Goal: Information Seeking & Learning: Find specific fact

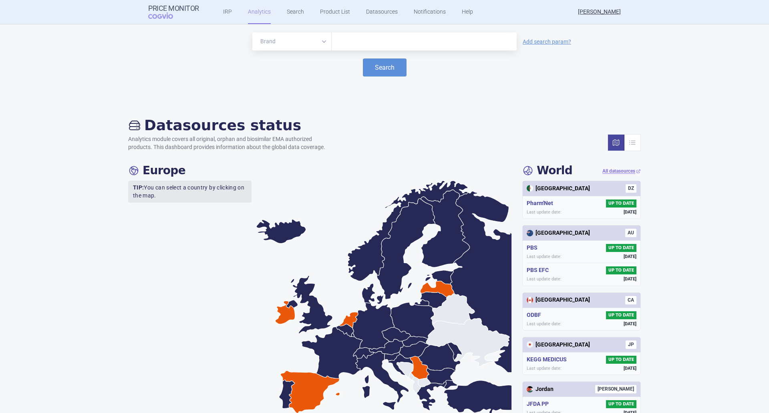
click at [352, 46] on input "text" at bounding box center [424, 41] width 177 height 10
click at [359, 49] on div at bounding box center [424, 41] width 185 height 18
type input "[MEDICAL_DATA]"
click at [371, 66] on button "Search" at bounding box center [385, 68] width 44 height 18
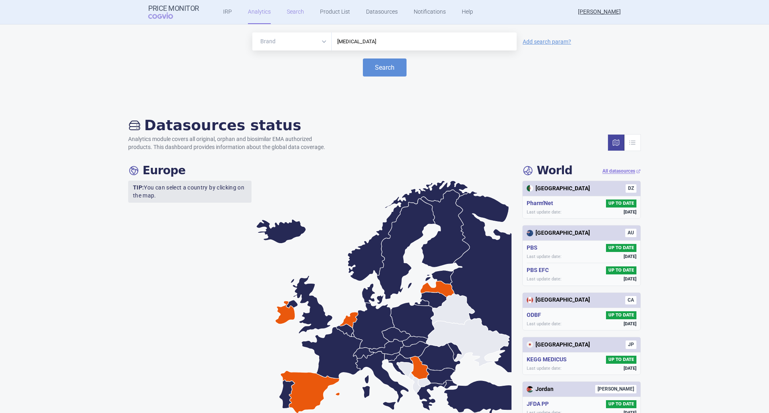
click at [292, 10] on link "Search" at bounding box center [295, 12] width 17 height 24
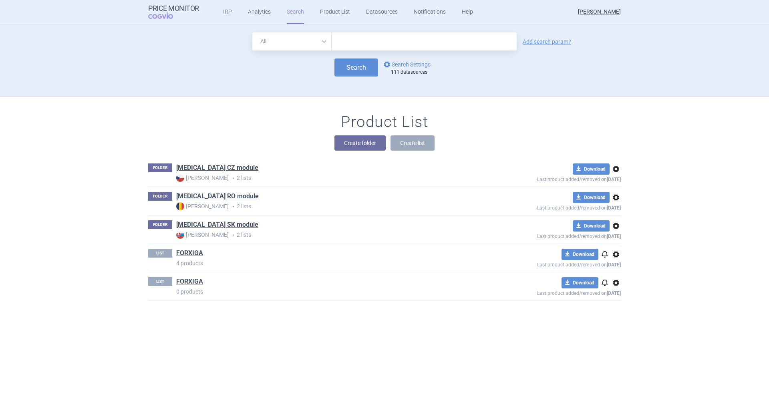
click at [347, 43] on input "text" at bounding box center [424, 41] width 185 height 18
type input "[MEDICAL_DATA]"
click at [360, 67] on button "Search" at bounding box center [357, 68] width 44 height 18
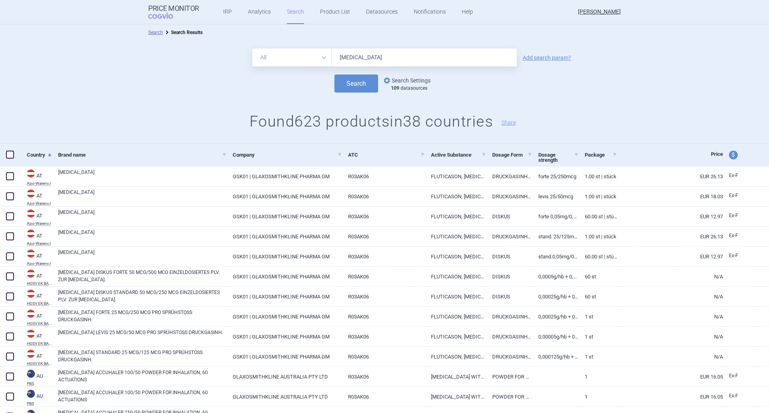
click at [393, 79] on link "options Search Settings" at bounding box center [406, 81] width 48 height 10
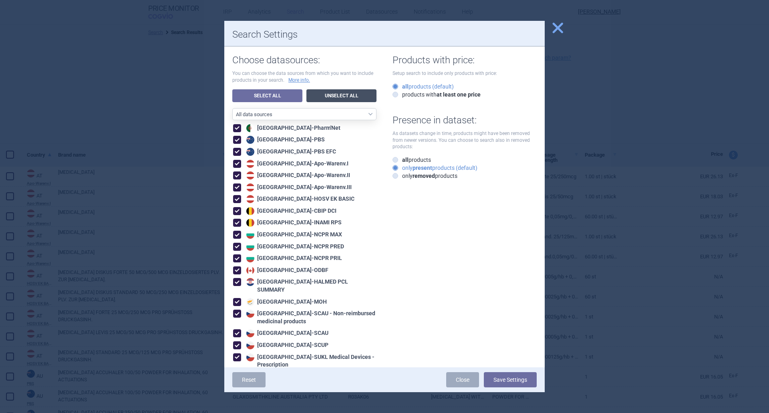
click at [344, 94] on link "Unselect All" at bounding box center [342, 95] width 70 height 13
checkbox input "false"
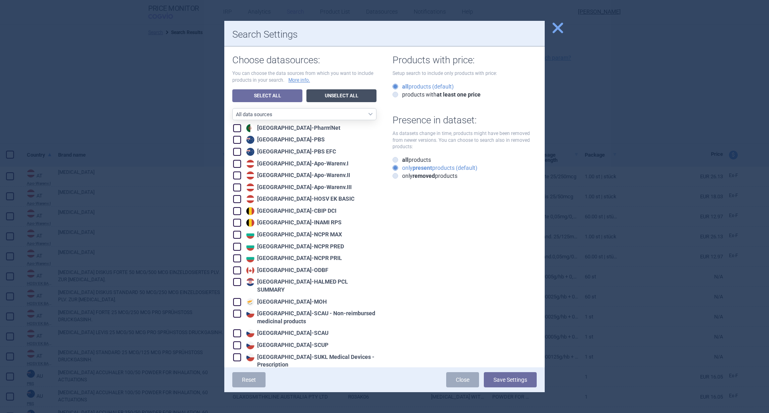
checkbox input "false"
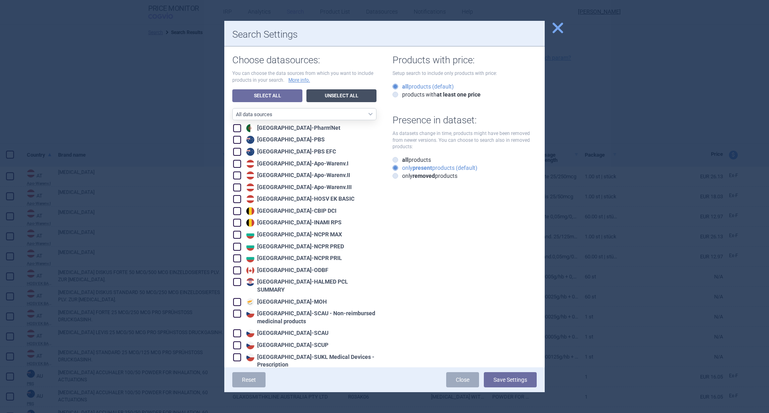
checkbox input "false"
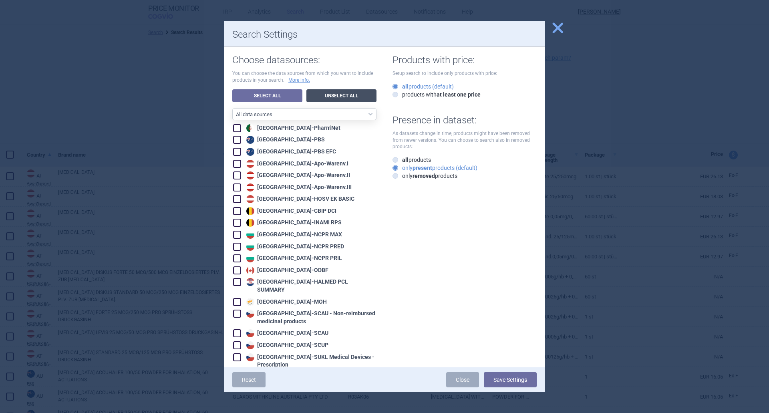
checkbox input "false"
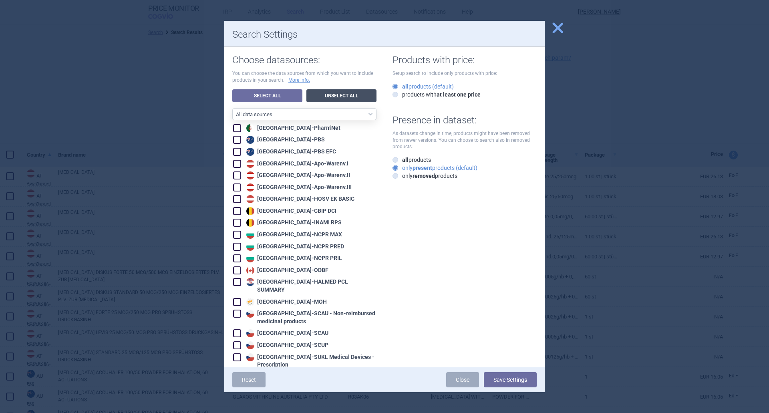
checkbox input "false"
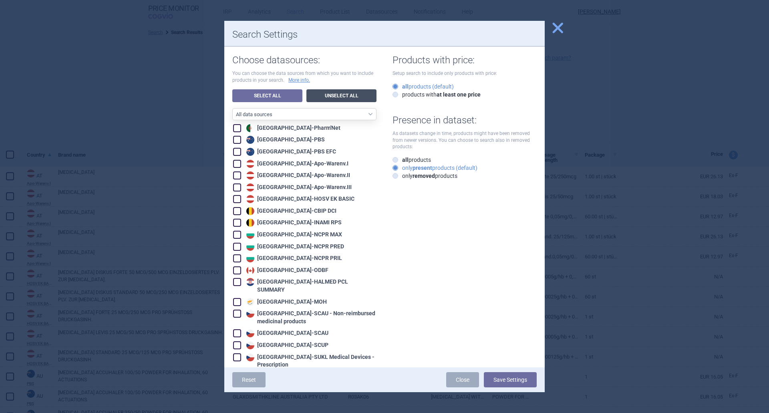
checkbox input "false"
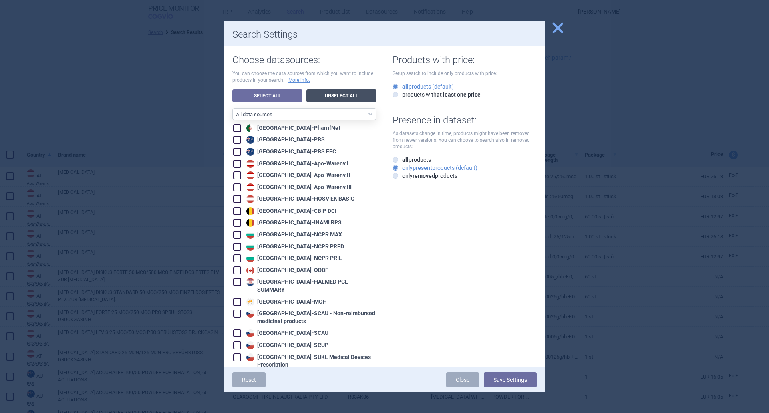
checkbox input "false"
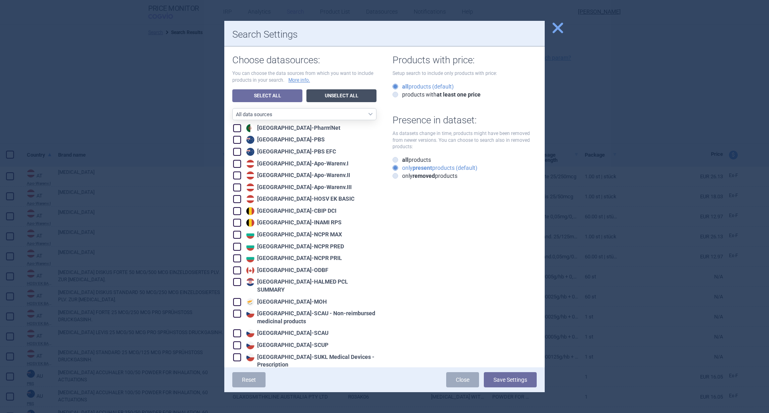
checkbox input "false"
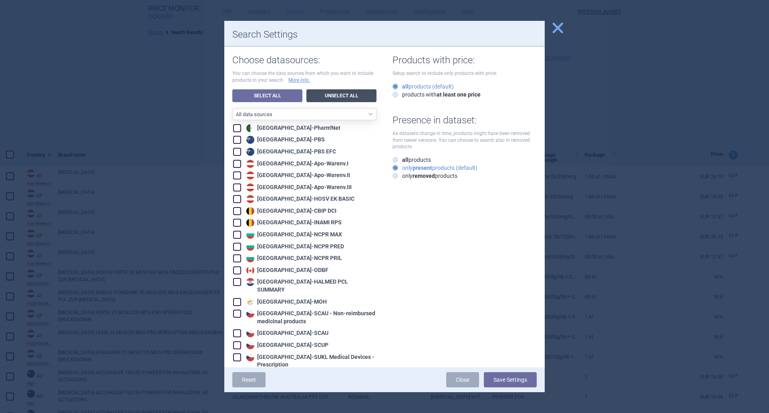
checkbox input "false"
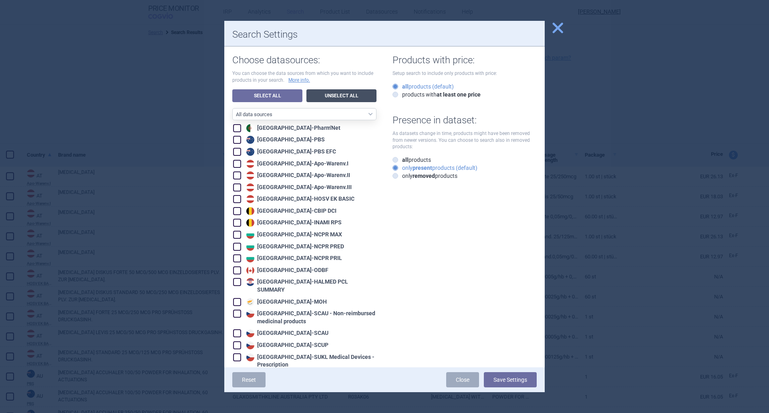
checkbox input "false"
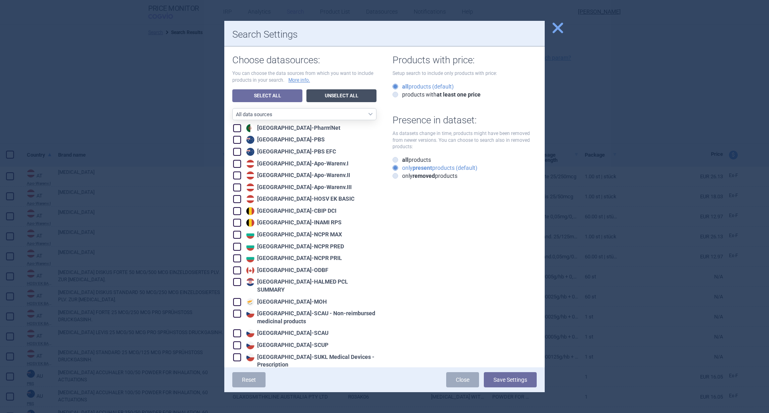
checkbox input "false"
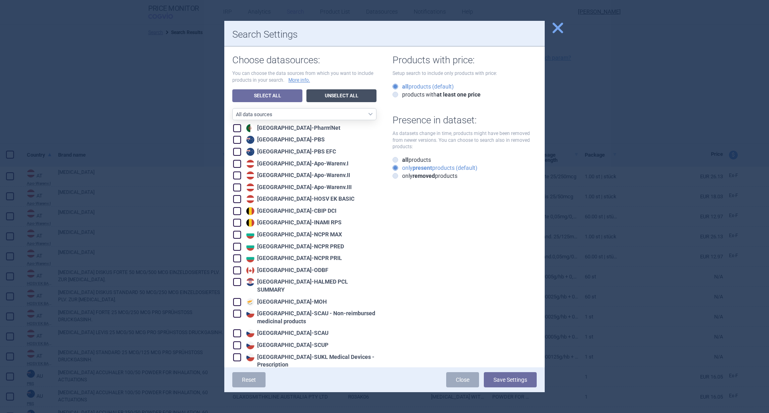
checkbox input "false"
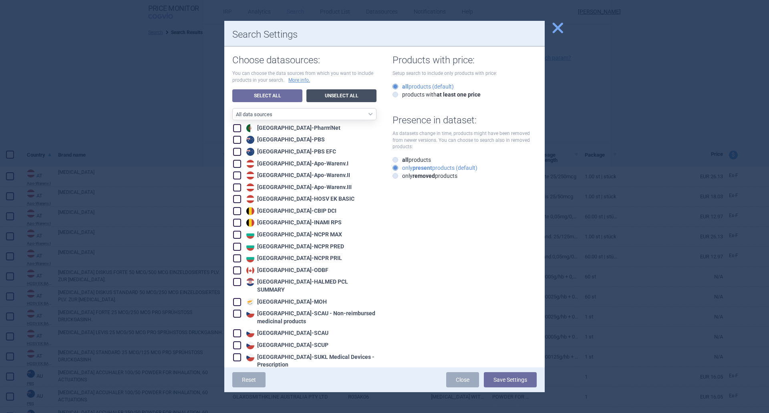
checkbox input "false"
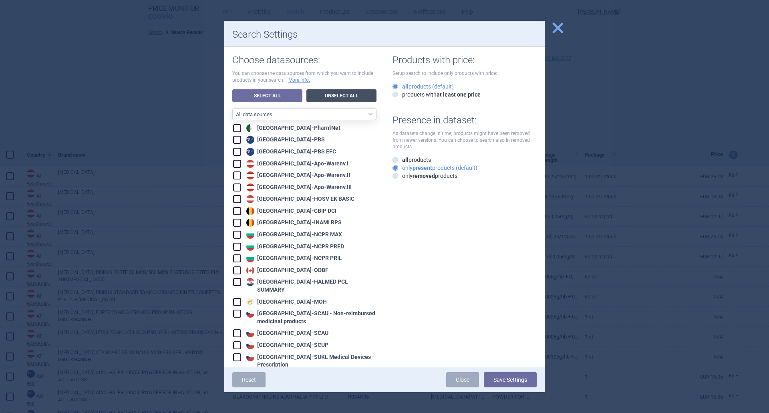
checkbox input "false"
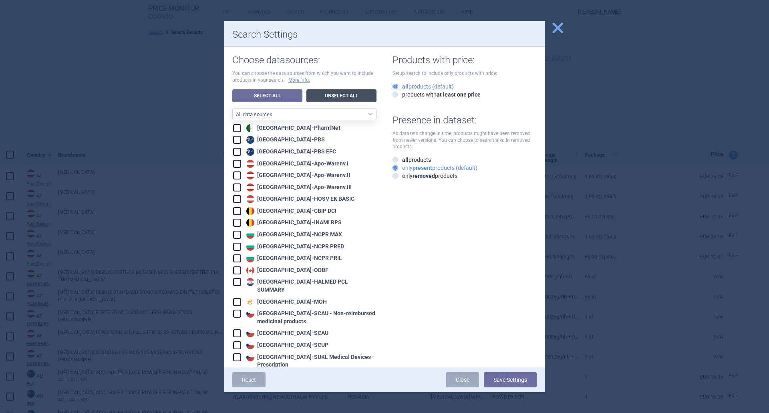
checkbox input "false"
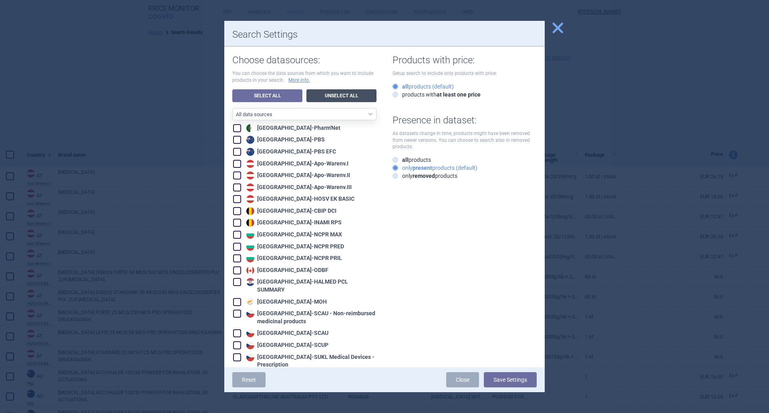
checkbox input "false"
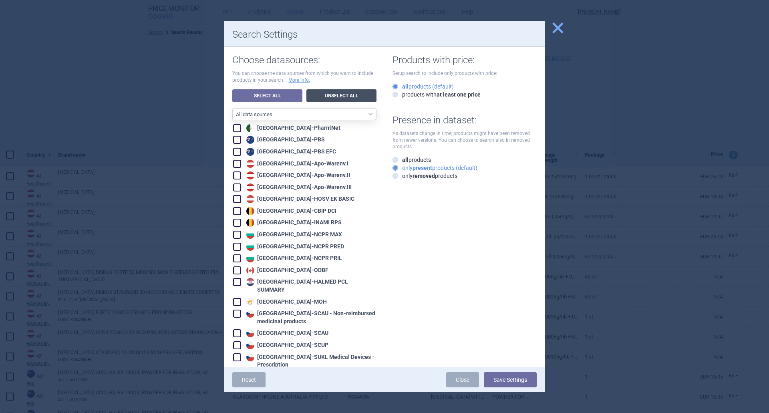
checkbox input "false"
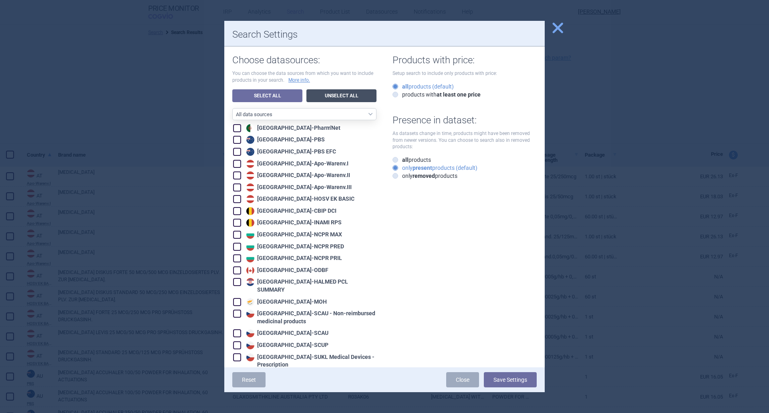
checkbox input "false"
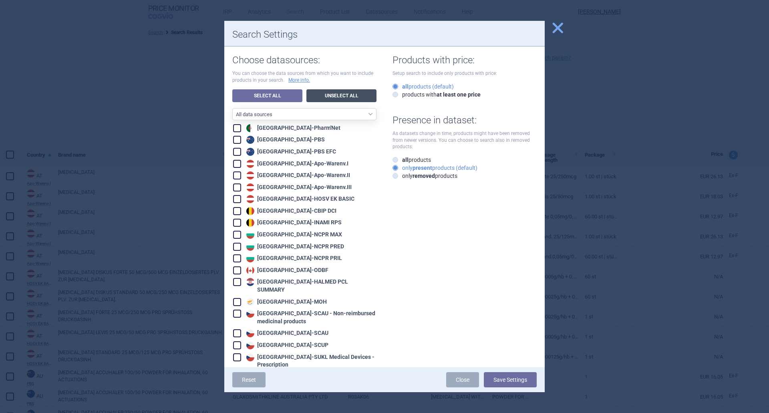
checkbox input "false"
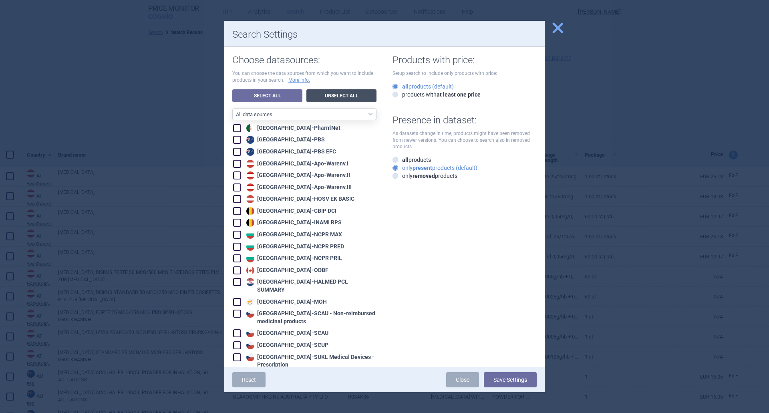
checkbox input "false"
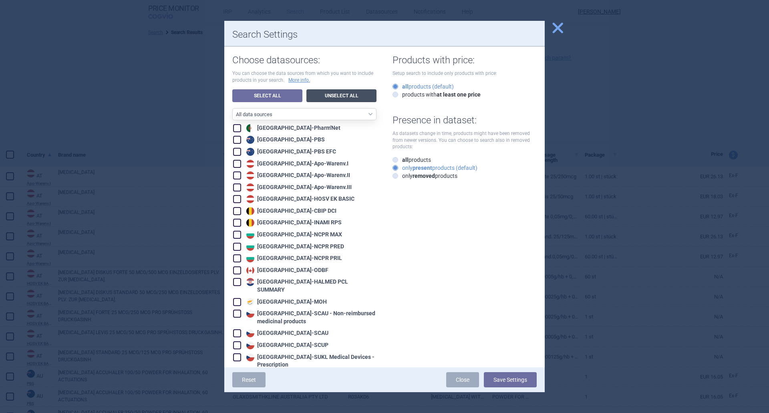
checkbox input "false"
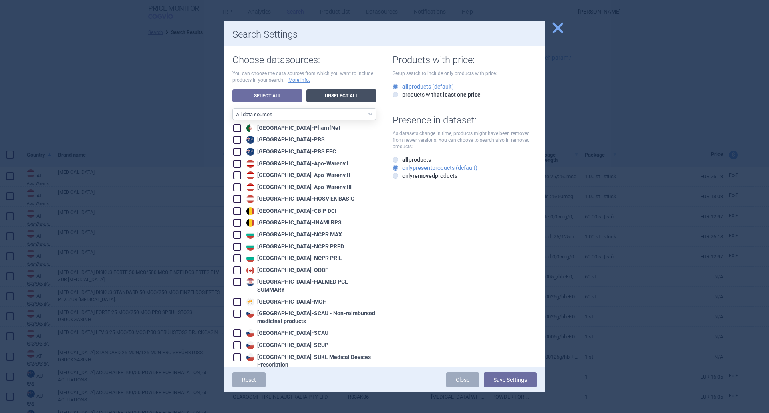
checkbox input "false"
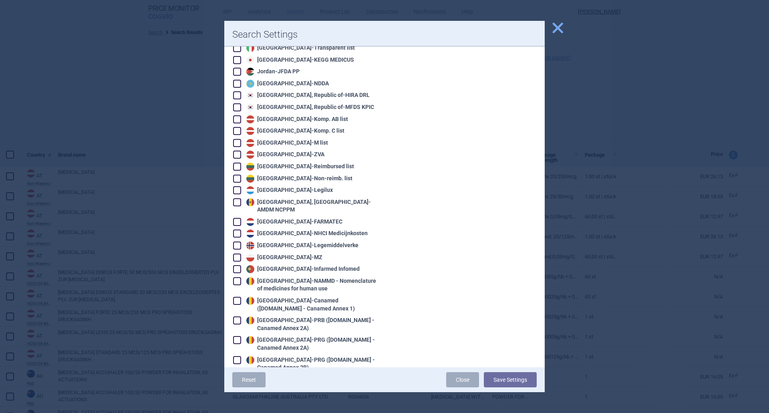
scroll to position [710, 0]
click at [235, 220] on span at bounding box center [237, 224] width 8 height 8
checkbox input "true"
click at [236, 231] on span at bounding box center [237, 235] width 8 height 8
checkbox input "true"
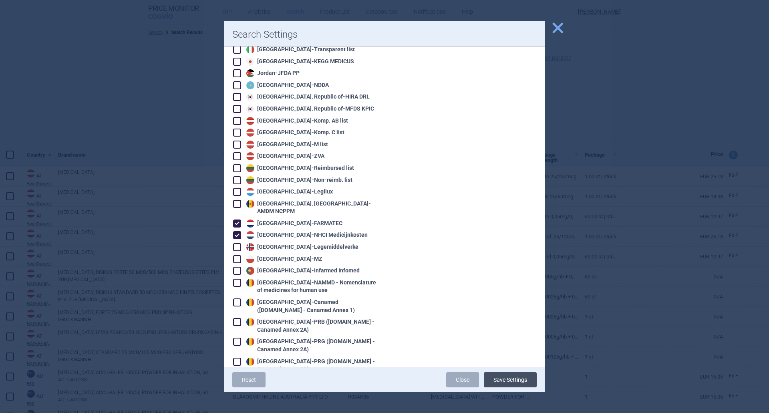
click at [504, 381] on button "Save Settings" at bounding box center [510, 379] width 53 height 15
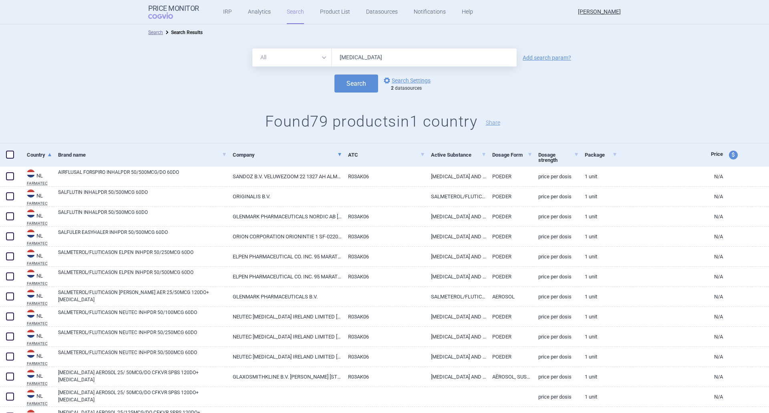
click at [245, 154] on link "Company" at bounding box center [287, 155] width 109 height 20
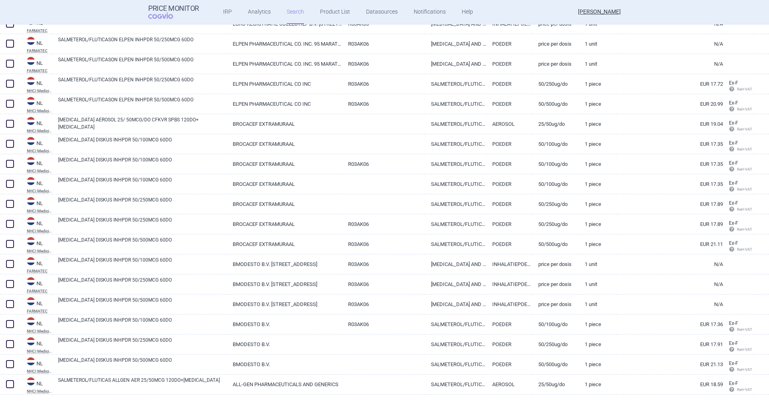
scroll to position [1362, 0]
